Goal: Information Seeking & Learning: Learn about a topic

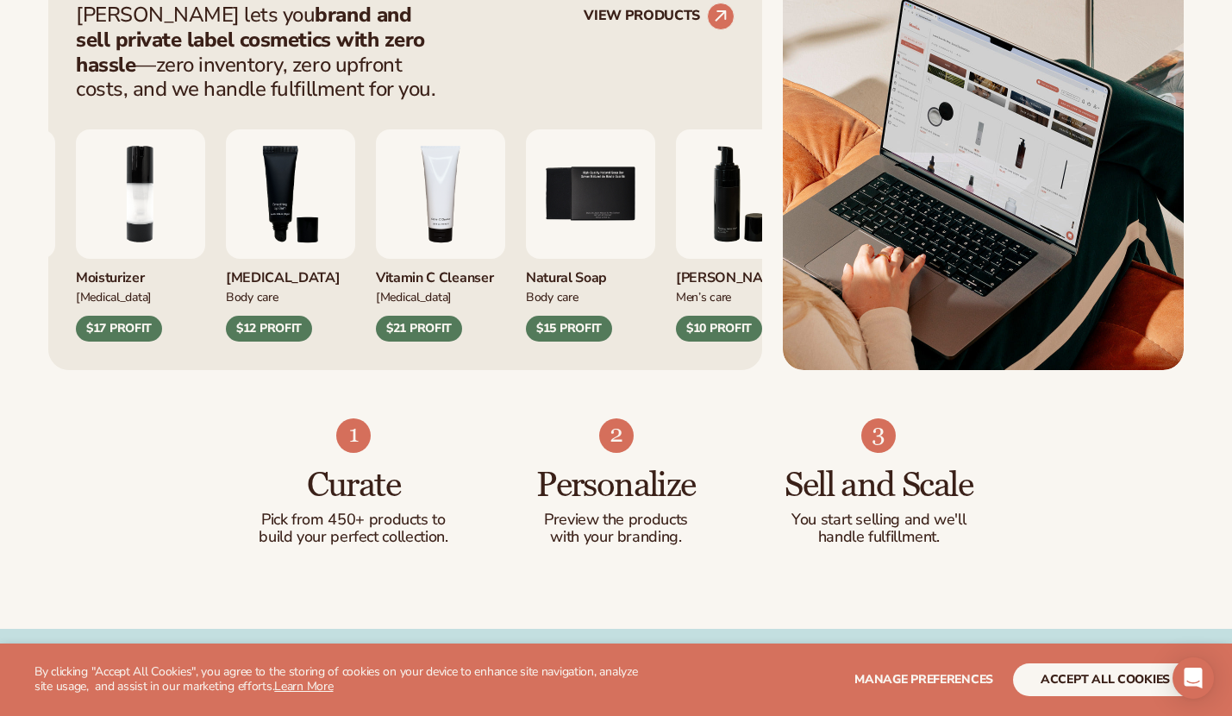
scroll to position [748, 0]
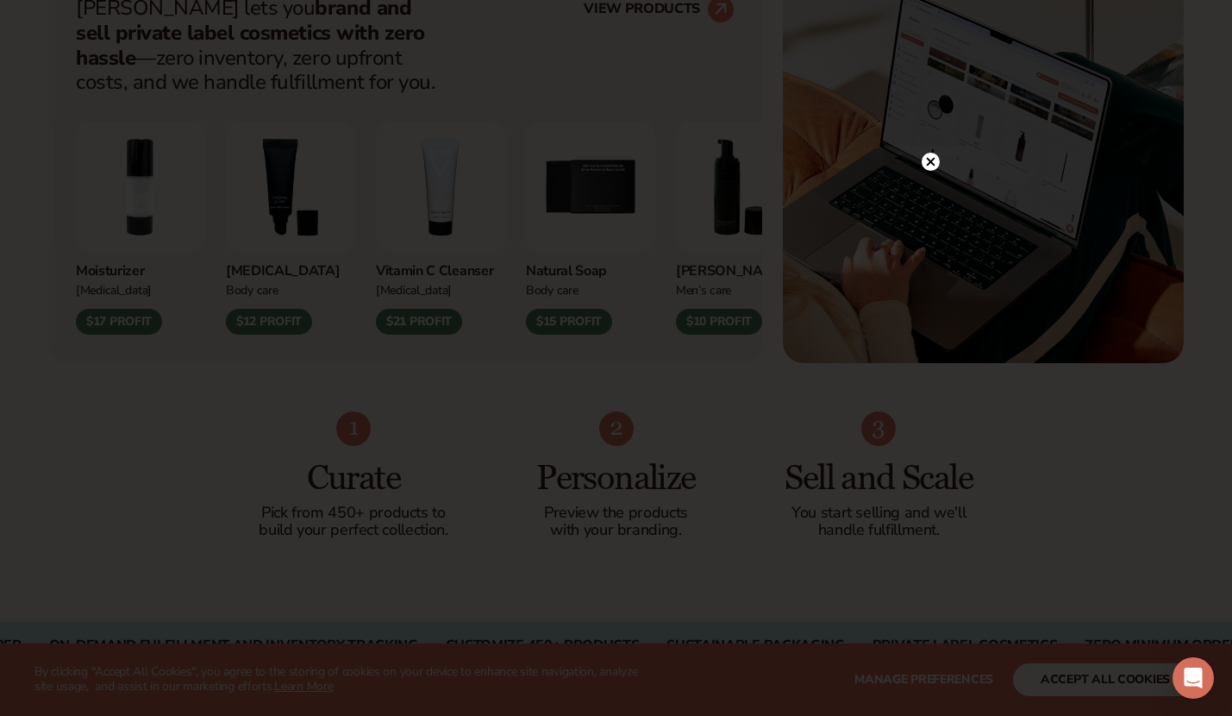
click at [930, 168] on circle at bounding box center [931, 162] width 18 height 18
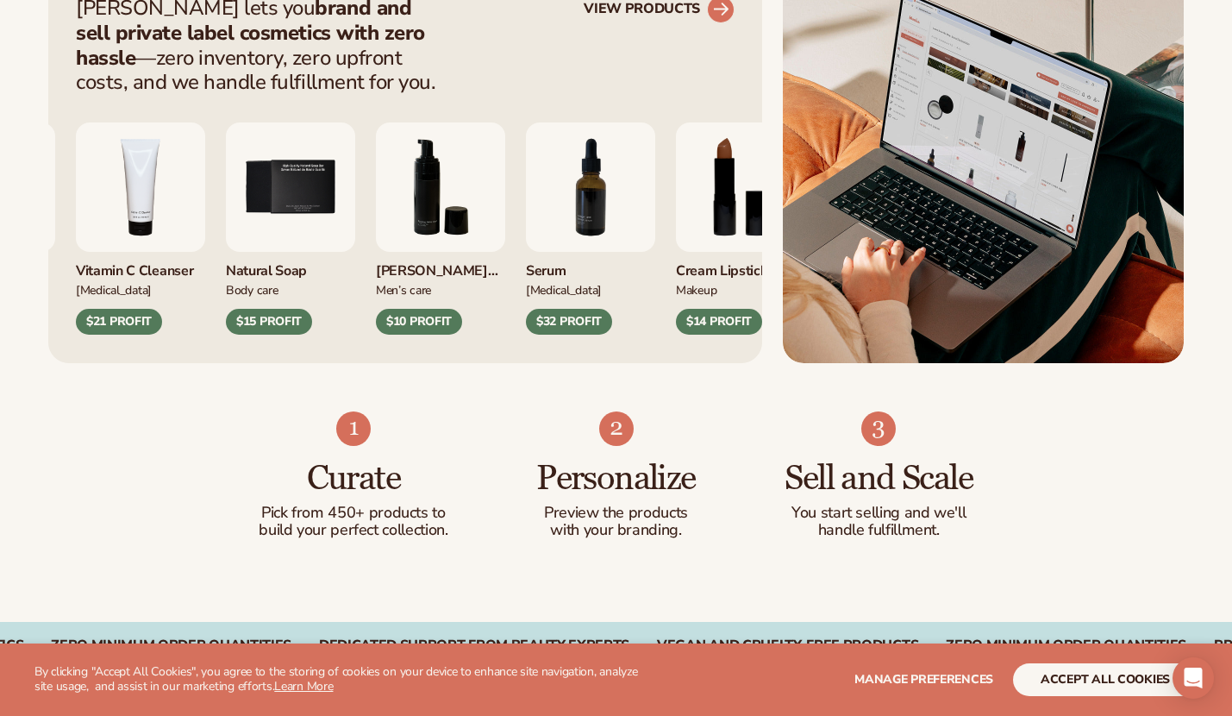
click at [721, 10] on circle at bounding box center [721, 10] width 38 height 38
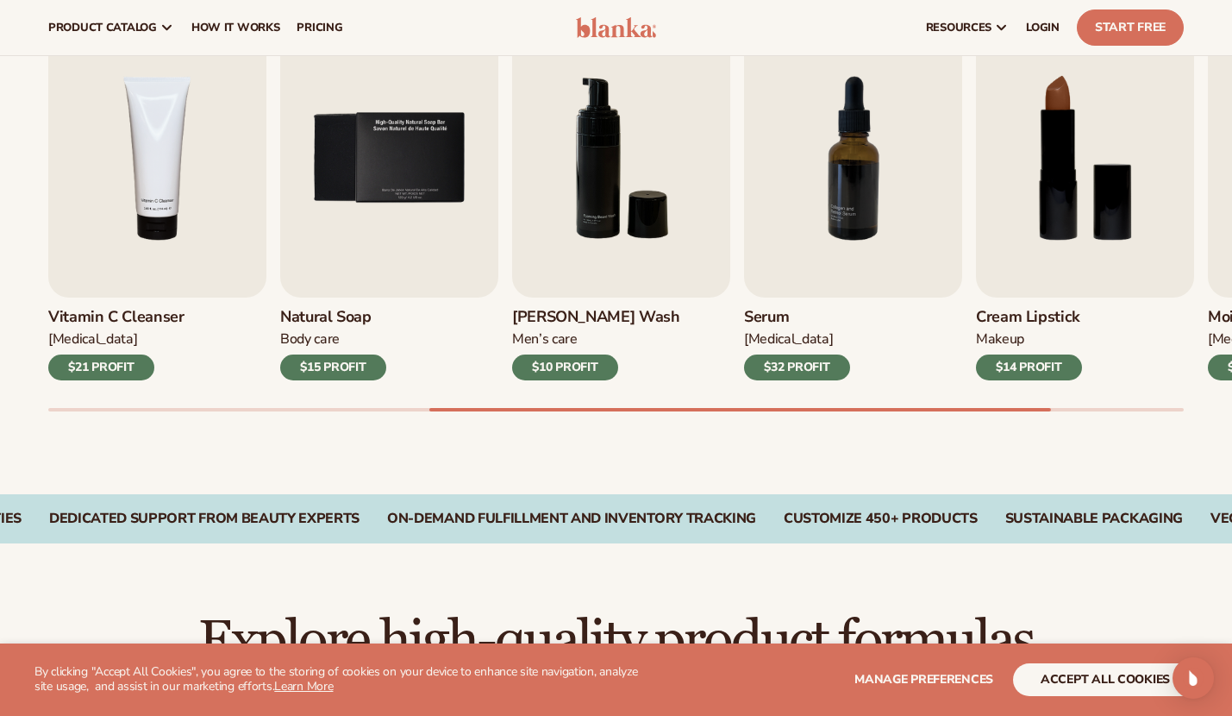
scroll to position [546, 0]
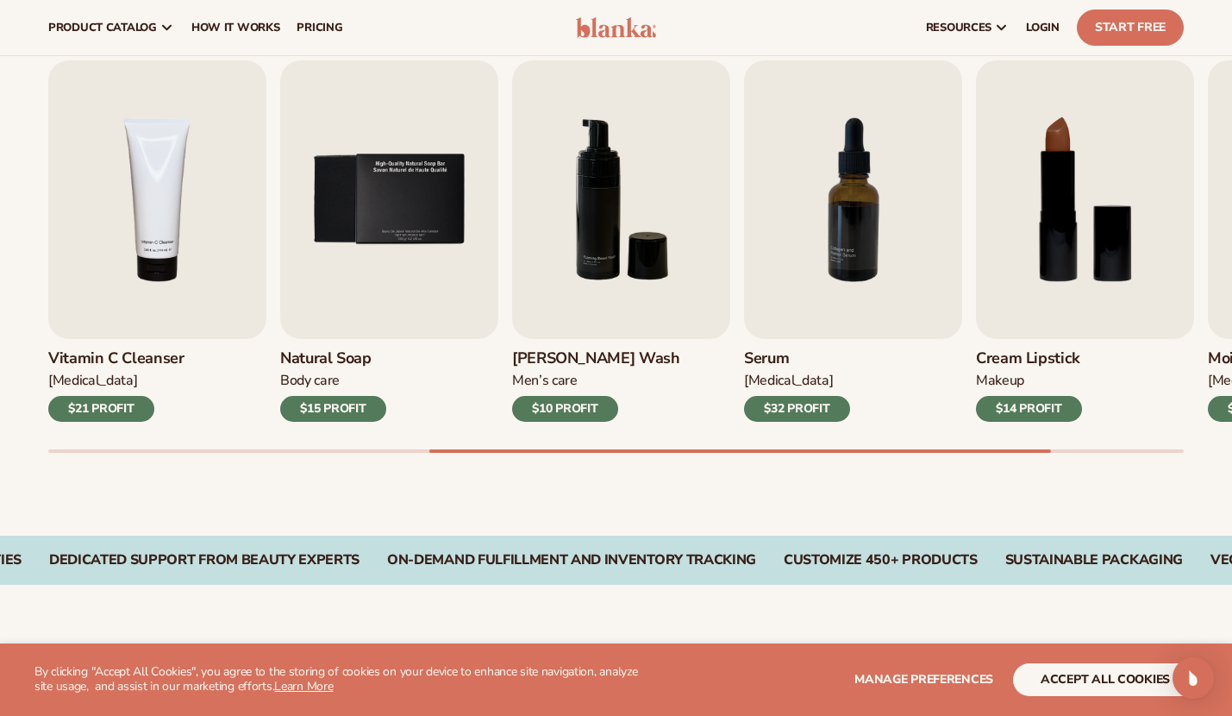
click at [1124, 458] on div "Best sellers Private label products to start your beauty and self care line tod…" at bounding box center [616, 226] width 1232 height 618
click at [1124, 455] on div "Best sellers Private label products to start your beauty and self care line tod…" at bounding box center [616, 226] width 1232 height 618
click at [1125, 448] on div "Lip Gloss Makeup $16 PROFIT Moisturizer Skin Care $17 PROFIT Lip Balm Body Care…" at bounding box center [640, 256] width 1184 height 392
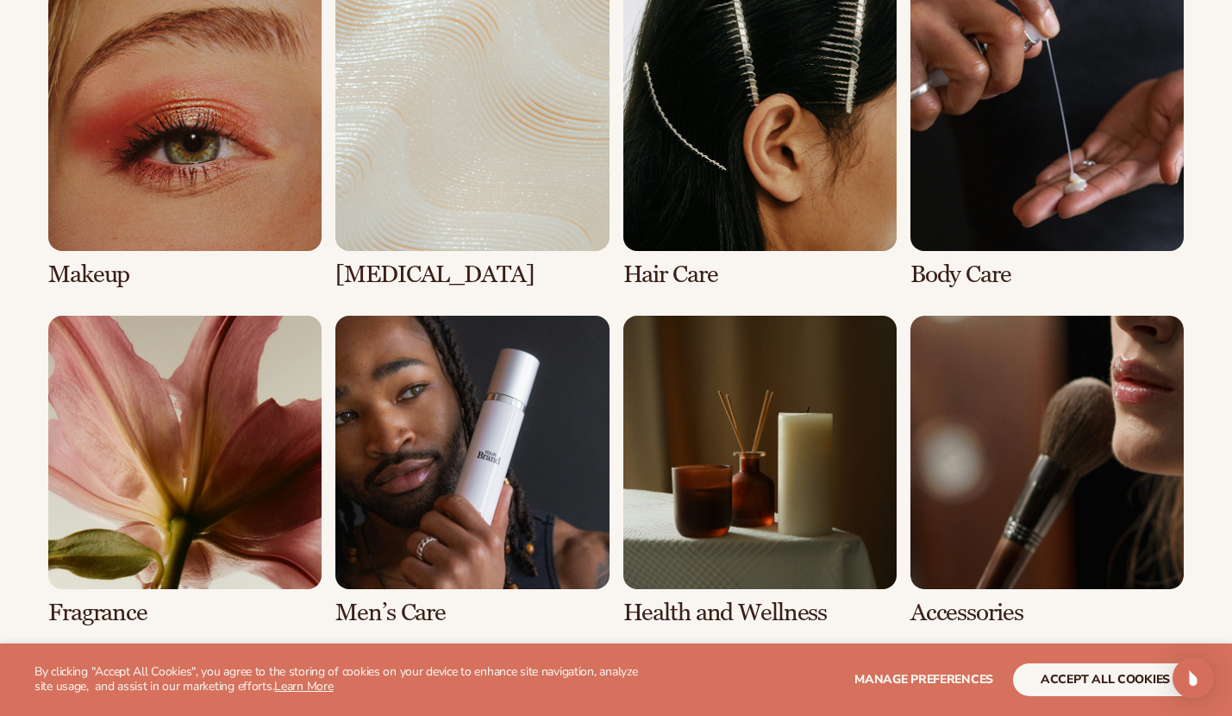
scroll to position [1327, 0]
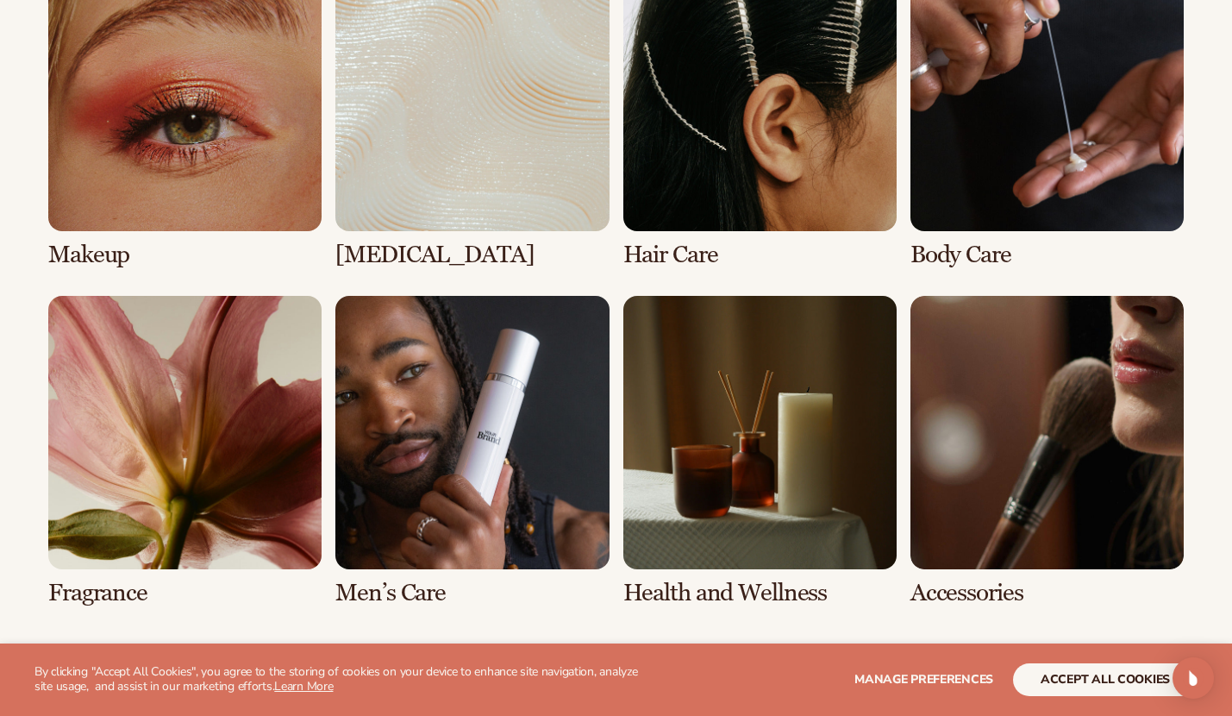
click at [739, 410] on link "7 / 8" at bounding box center [759, 451] width 273 height 310
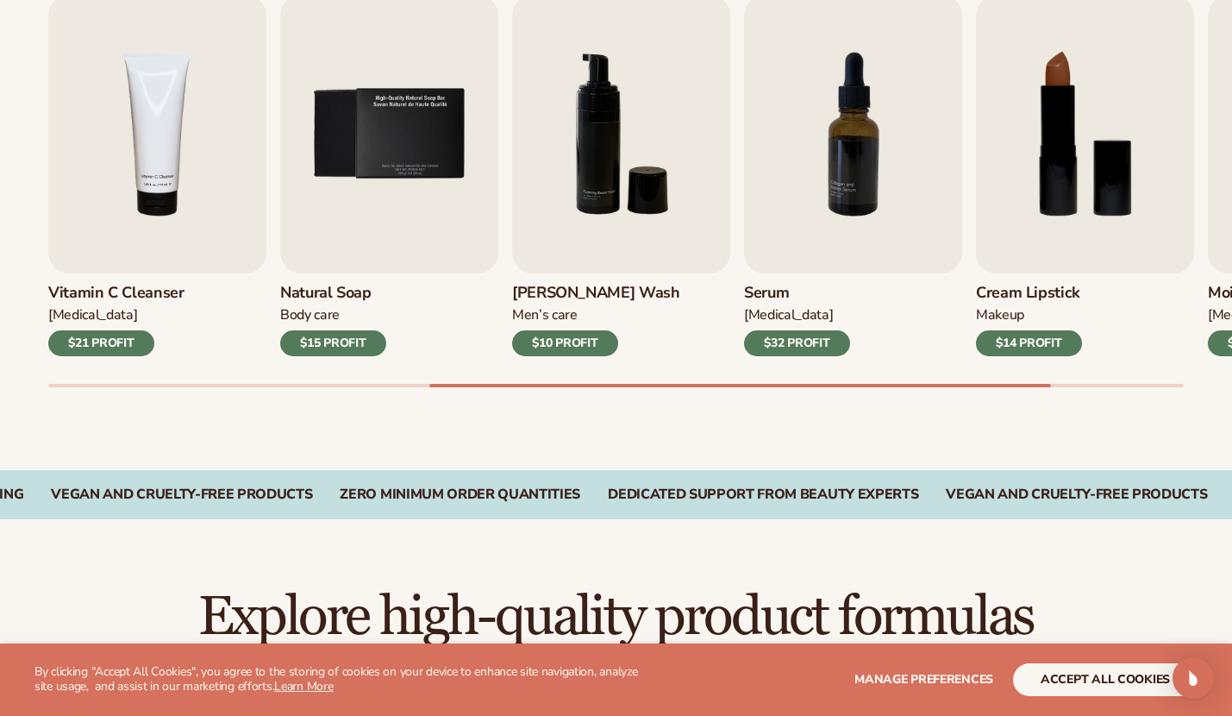
scroll to position [614, 0]
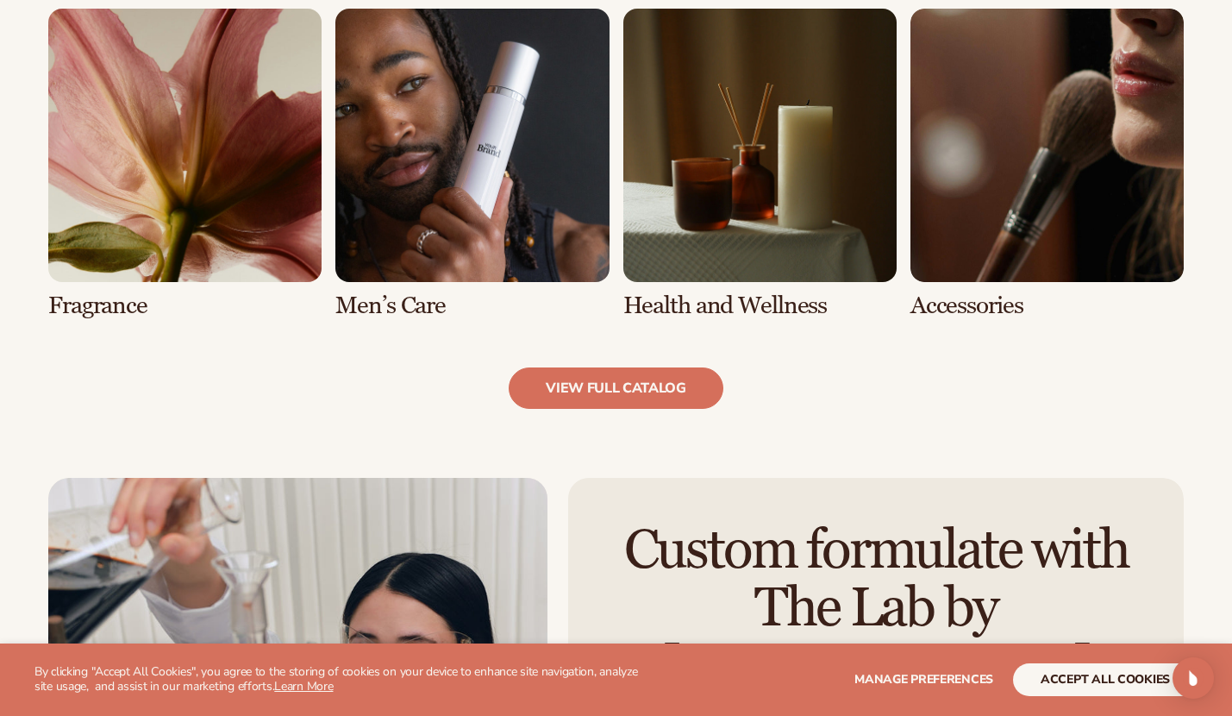
click at [736, 225] on link "7 / 8" at bounding box center [759, 164] width 273 height 310
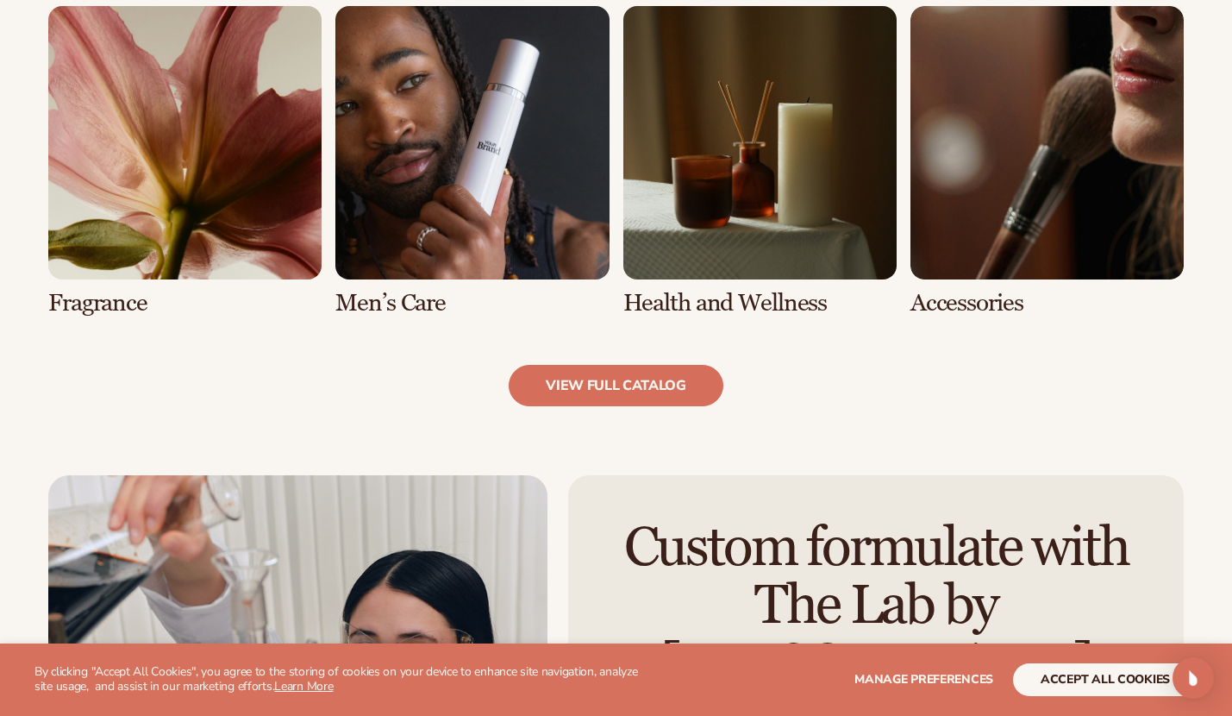
scroll to position [1643, 0]
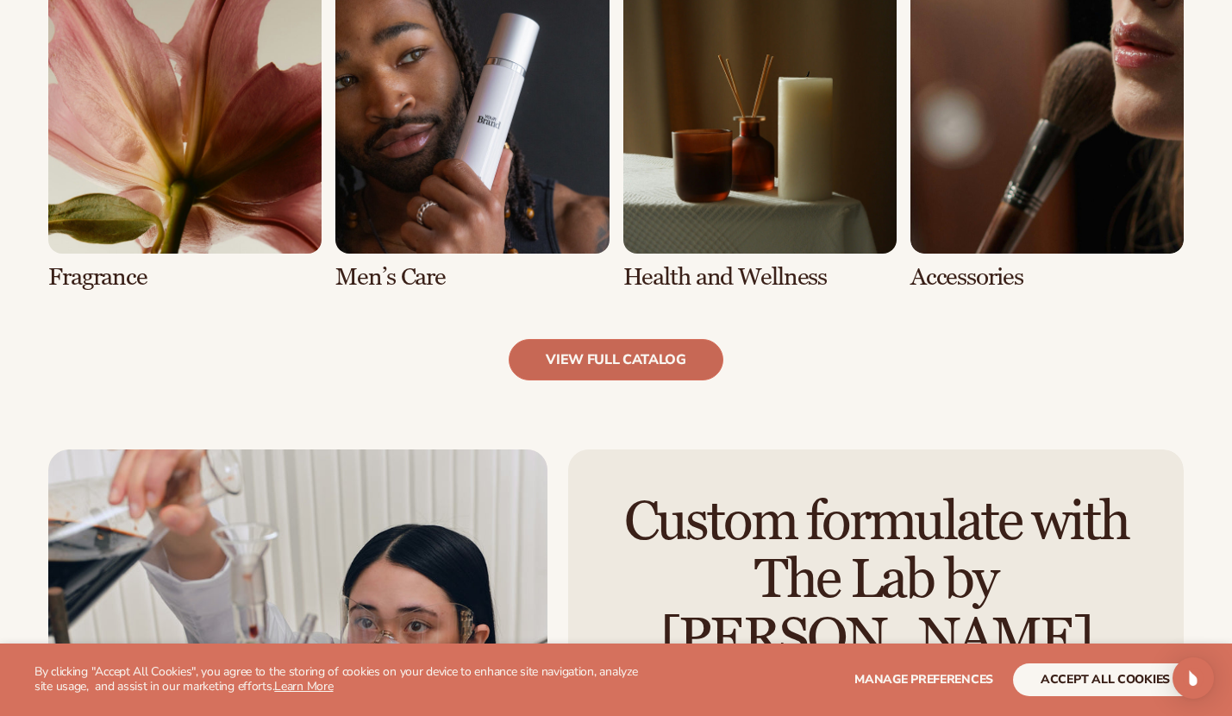
click at [637, 366] on link "view full catalog" at bounding box center [616, 359] width 215 height 41
